Goal: Check status: Check status

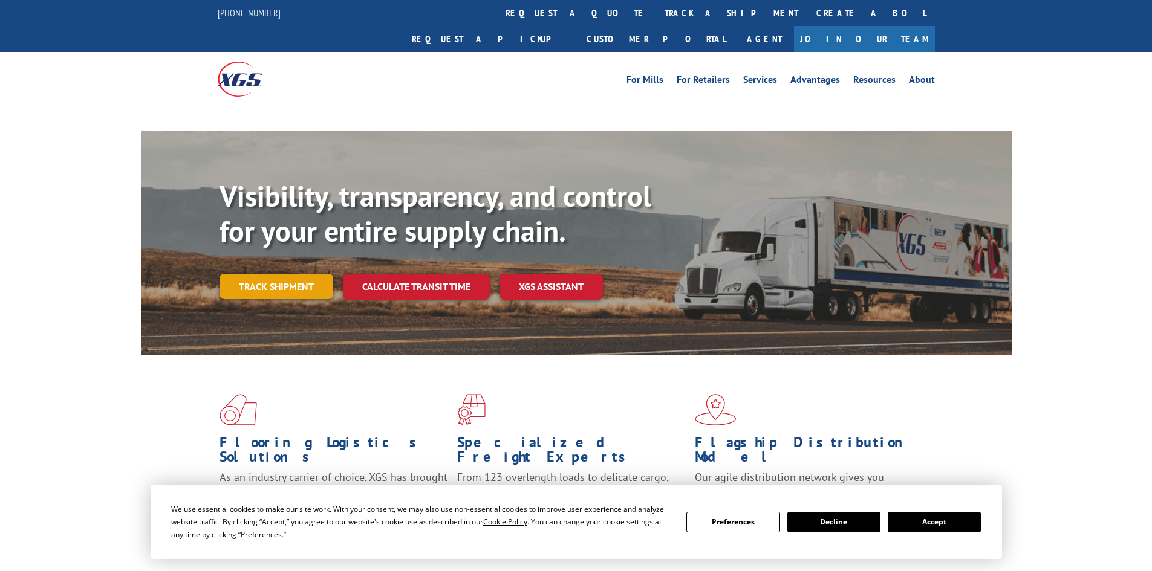
click at [287, 274] on link "Track shipment" at bounding box center [276, 286] width 114 height 25
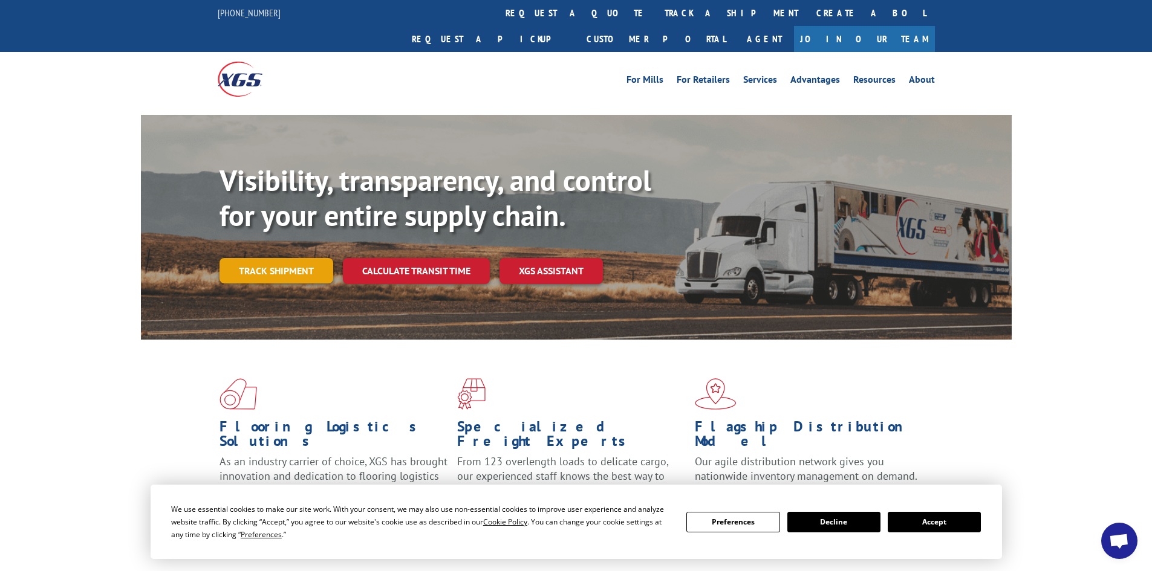
click at [294, 258] on link "Track shipment" at bounding box center [276, 270] width 114 height 25
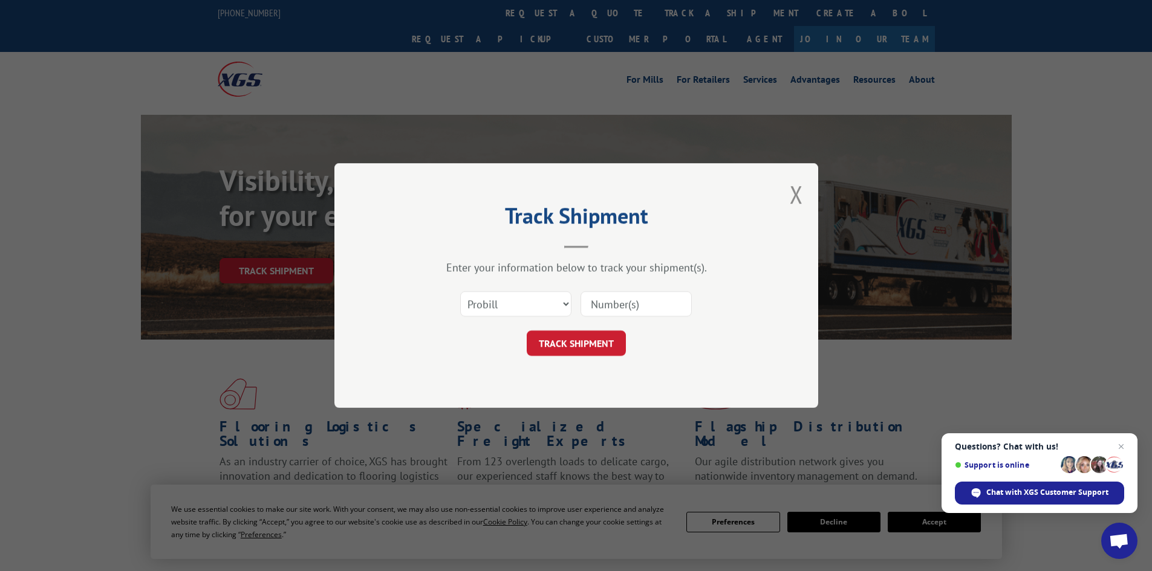
click at [608, 309] on input at bounding box center [635, 303] width 111 height 25
paste input "17470244"
type input "17470244"
click at [580, 347] on button "TRACK SHIPMENT" at bounding box center [576, 343] width 99 height 25
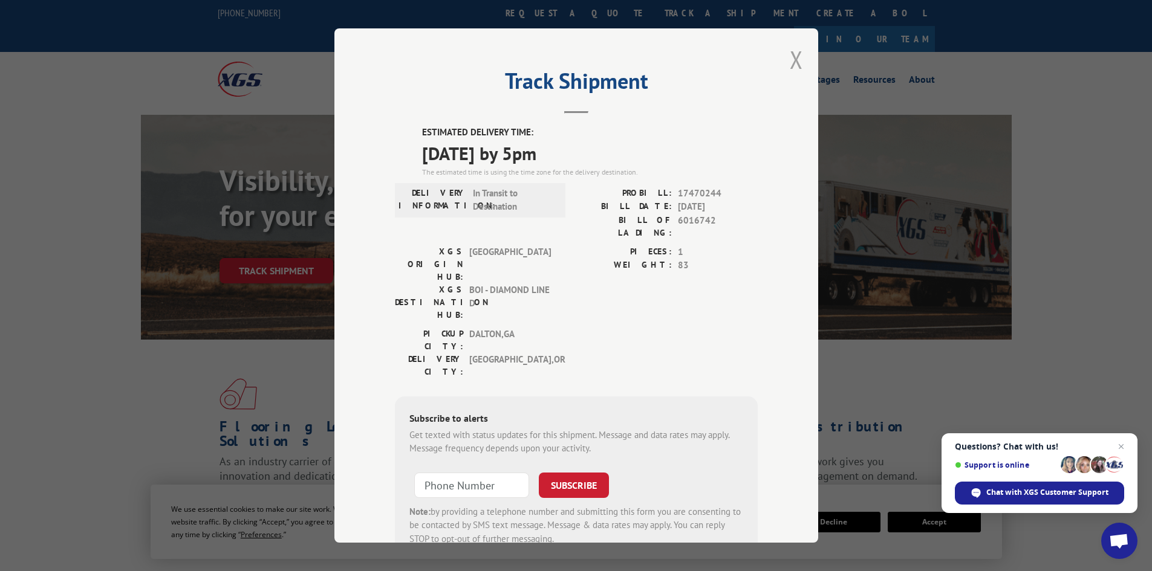
click at [790, 57] on button "Close modal" at bounding box center [796, 60] width 13 height 32
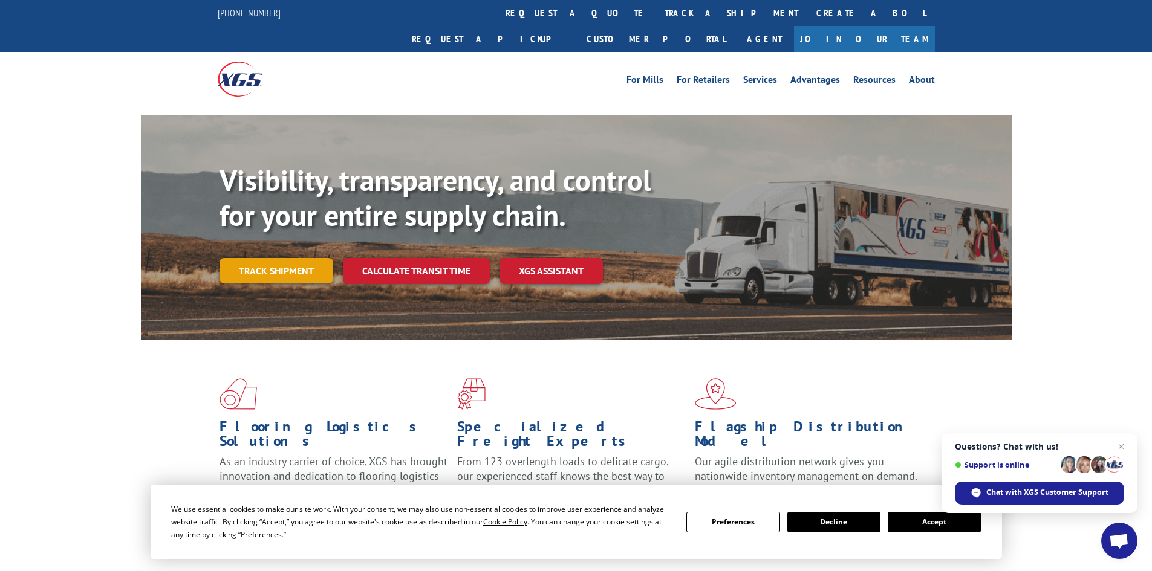
click at [287, 258] on link "Track shipment" at bounding box center [276, 270] width 114 height 25
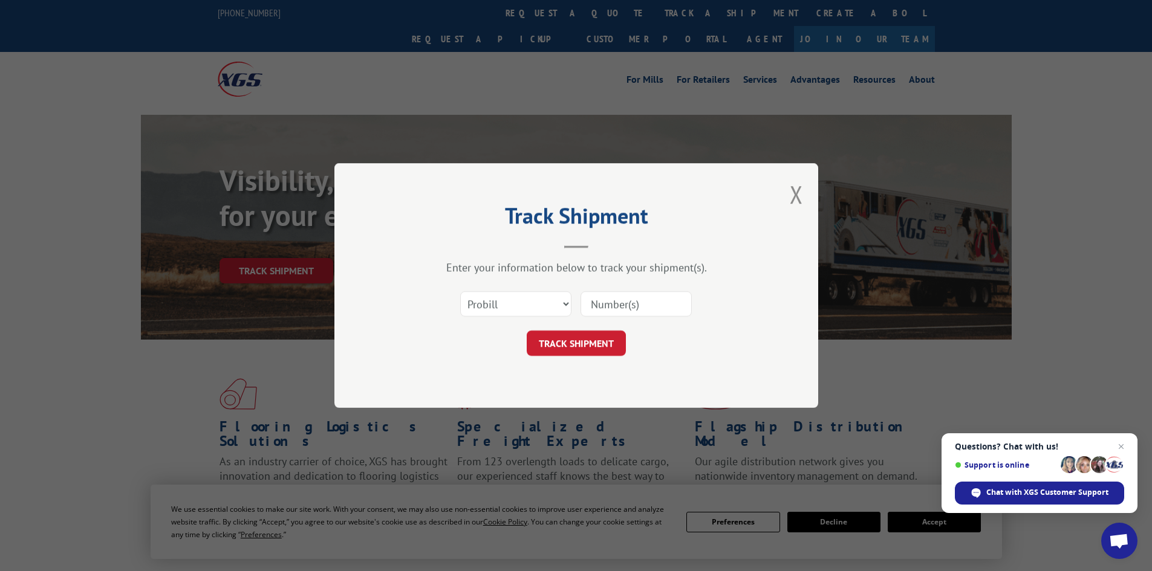
click at [606, 305] on input at bounding box center [635, 303] width 111 height 25
paste input "16755057"
type input "16755057"
click at [576, 342] on button "TRACK SHIPMENT" at bounding box center [576, 343] width 99 height 25
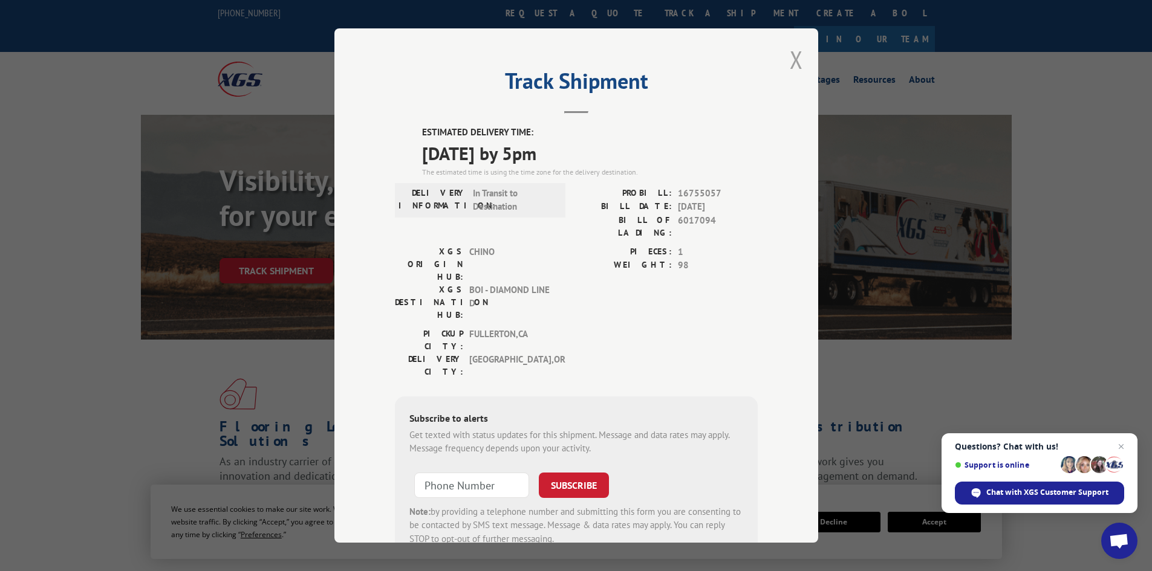
click at [790, 53] on button "Close modal" at bounding box center [796, 60] width 13 height 32
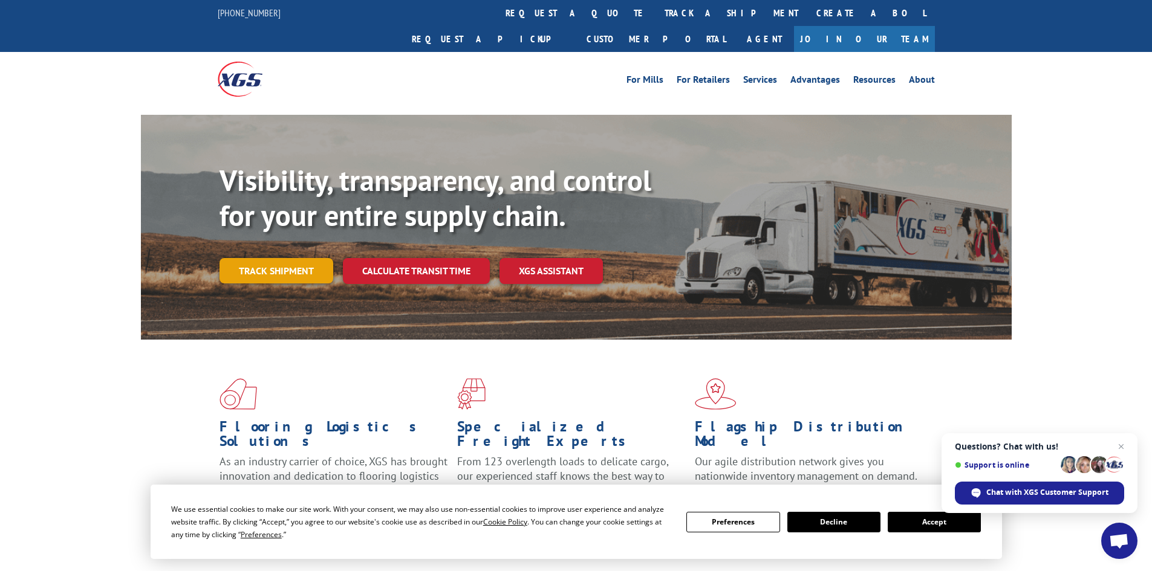
click at [269, 258] on link "Track shipment" at bounding box center [276, 270] width 114 height 25
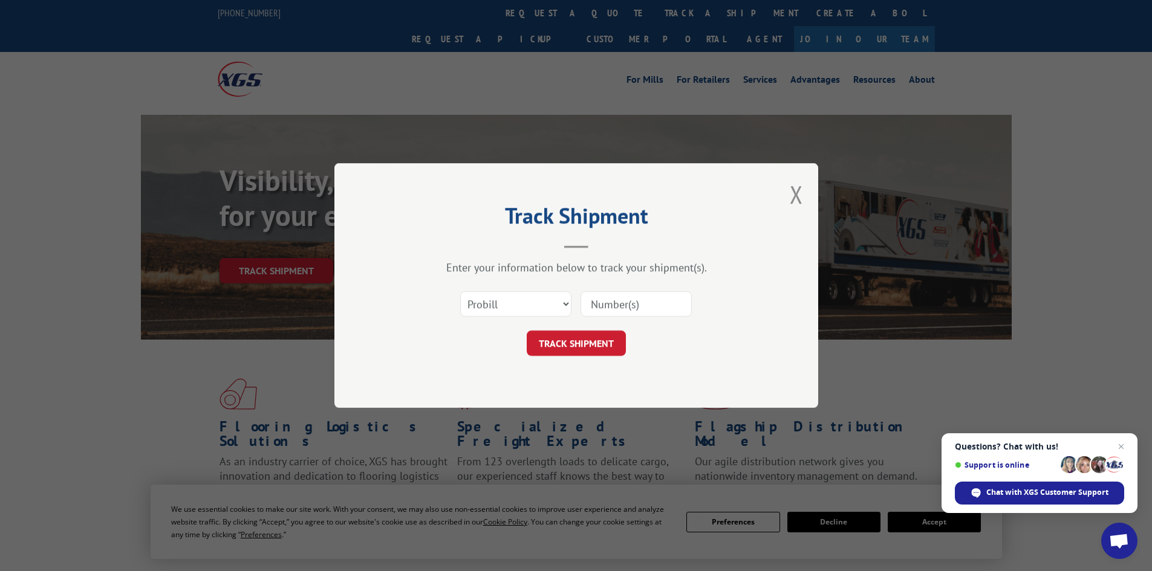
click at [599, 300] on input at bounding box center [635, 303] width 111 height 25
paste input "265561183"
type input "265561183"
click at [608, 339] on button "TRACK SHIPMENT" at bounding box center [576, 343] width 99 height 25
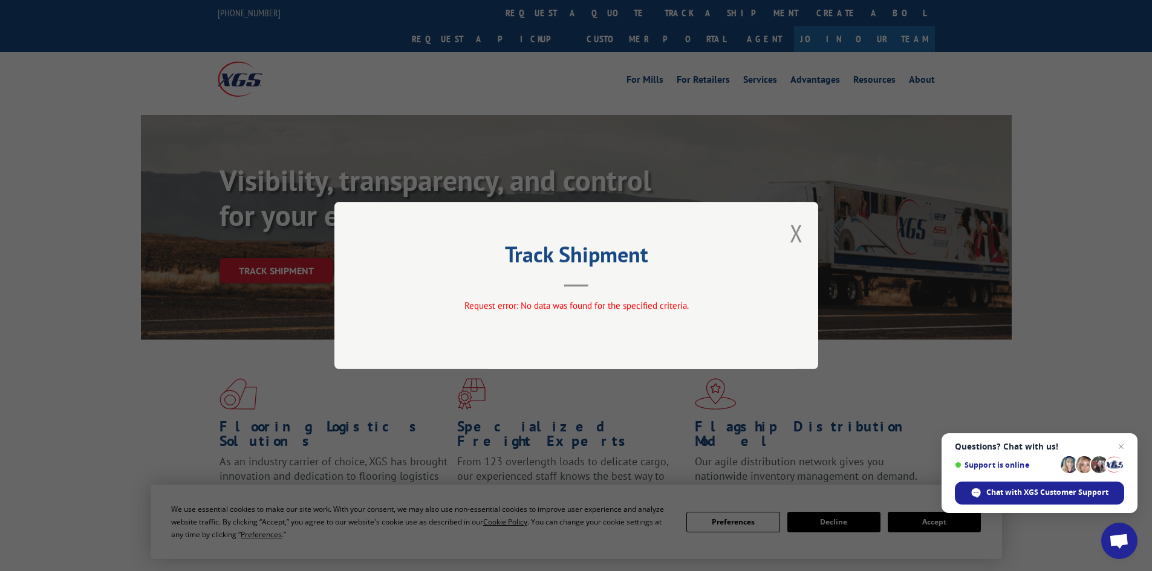
click at [784, 232] on div "Track Shipment Request error: No data was found for the specified criteria." at bounding box center [576, 285] width 484 height 167
click at [794, 236] on button "Close modal" at bounding box center [796, 233] width 13 height 32
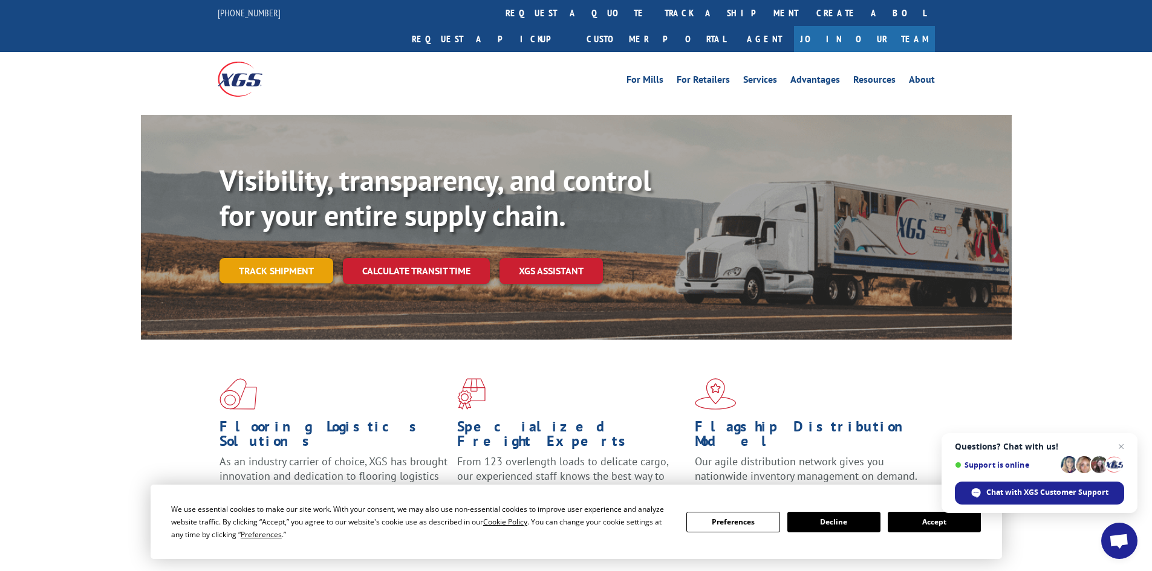
click at [230, 258] on link "Track shipment" at bounding box center [276, 270] width 114 height 25
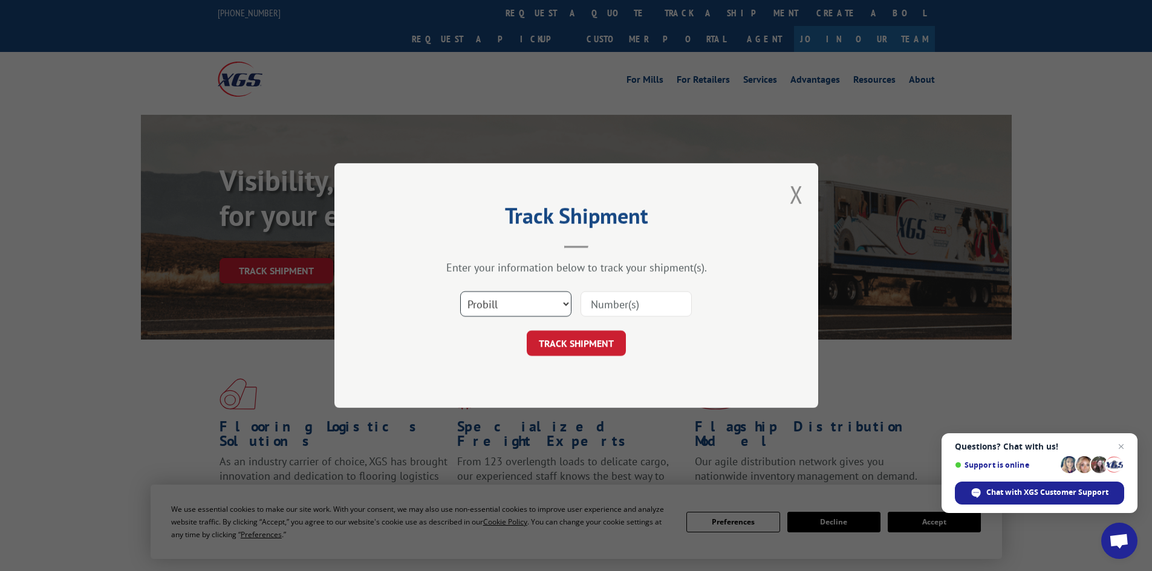
click at [535, 308] on select "Select category... Probill BOL PO" at bounding box center [515, 303] width 111 height 25
select select "bol"
click at [460, 291] on select "Select category... Probill BOL PO" at bounding box center [515, 303] width 111 height 25
click at [590, 308] on input at bounding box center [635, 303] width 111 height 25
paste input "00889690116934260"
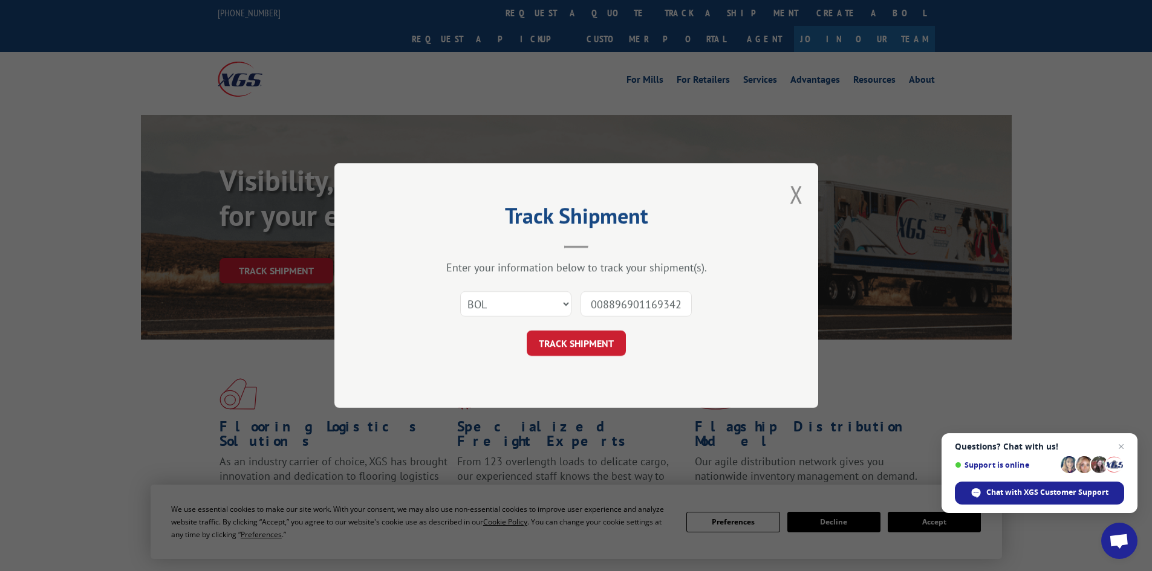
scroll to position [0, 10]
type input "00889690116934260"
click at [565, 341] on button "TRACK SHIPMENT" at bounding box center [576, 343] width 99 height 25
